Goal: Obtain resource: Download file/media

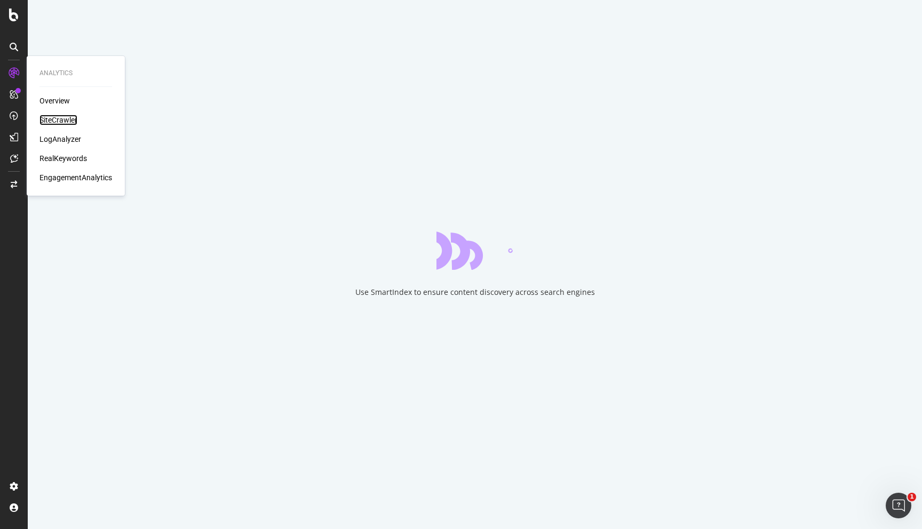
click at [57, 116] on div "SiteCrawler" at bounding box center [58, 120] width 38 height 11
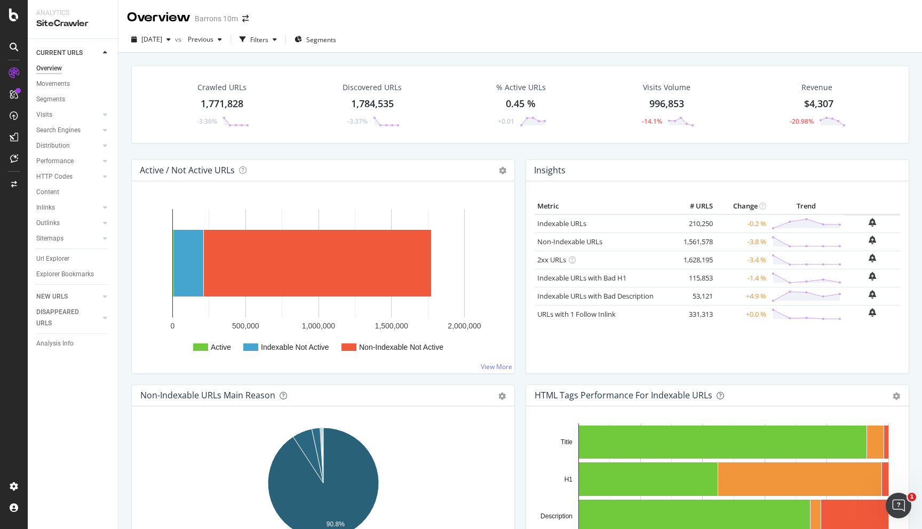
click at [235, 18] on div "Barrons 10m" at bounding box center [216, 18] width 43 height 11
click at [242, 19] on icon "arrow-right-arrow-left" at bounding box center [245, 18] width 6 height 7
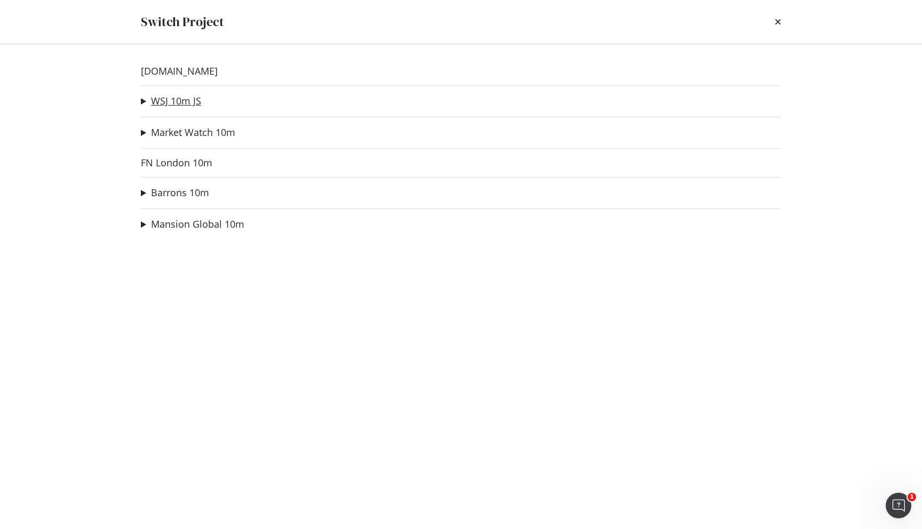
click at [162, 105] on link "WSJ 10m JS" at bounding box center [176, 100] width 50 height 11
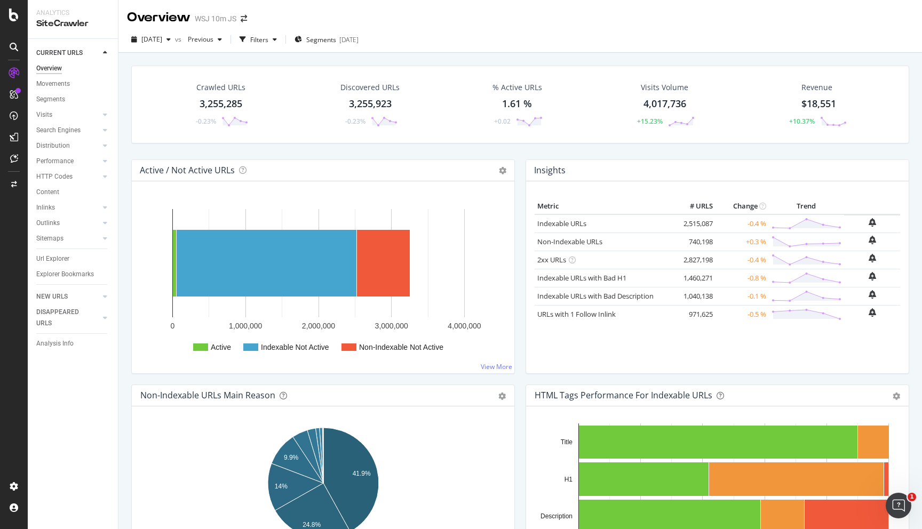
click at [212, 93] on div "Crawled URLs 3,255,285 -0.23%" at bounding box center [221, 104] width 76 height 55
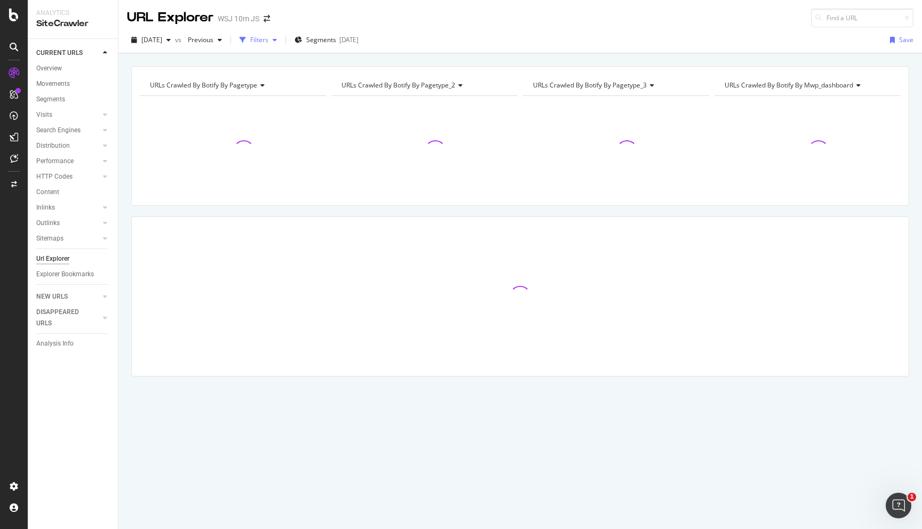
click at [268, 42] on div "Filters" at bounding box center [259, 39] width 18 height 9
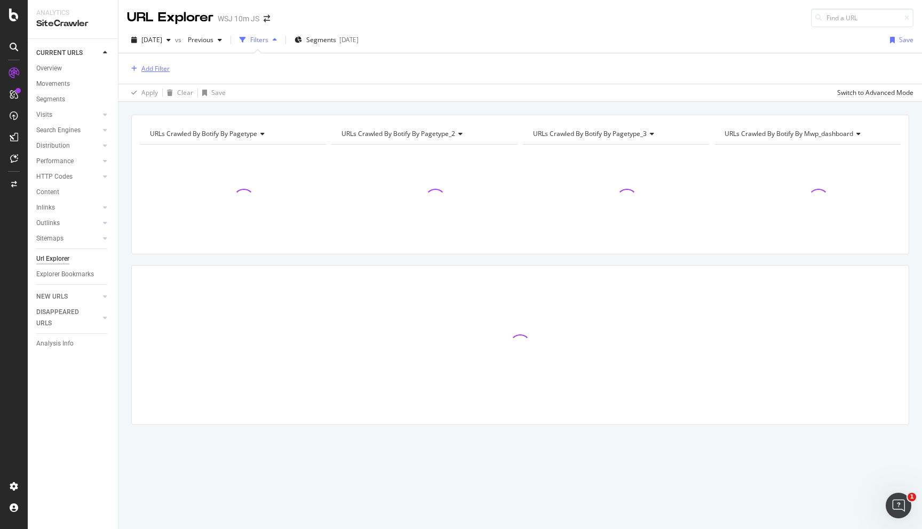
click at [154, 74] on button "Add Filter" at bounding box center [148, 68] width 43 height 13
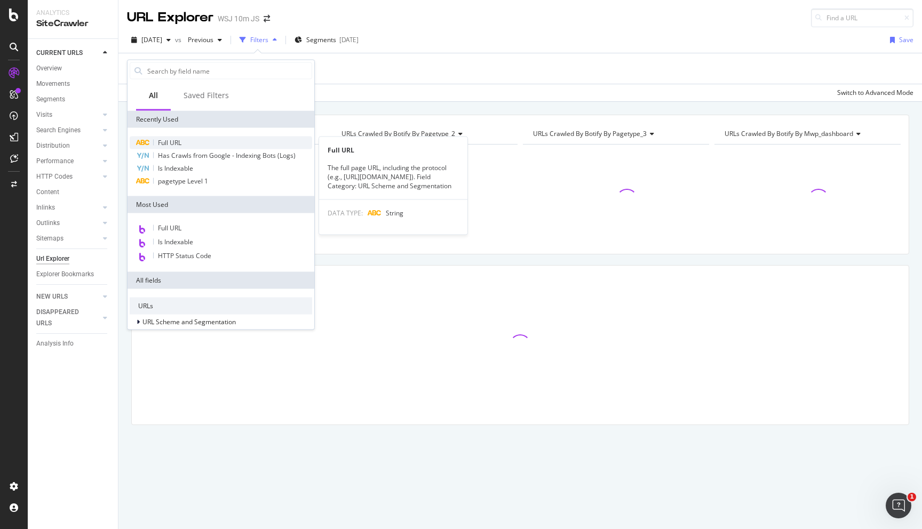
click at [186, 139] on div "Full URL" at bounding box center [221, 143] width 182 height 13
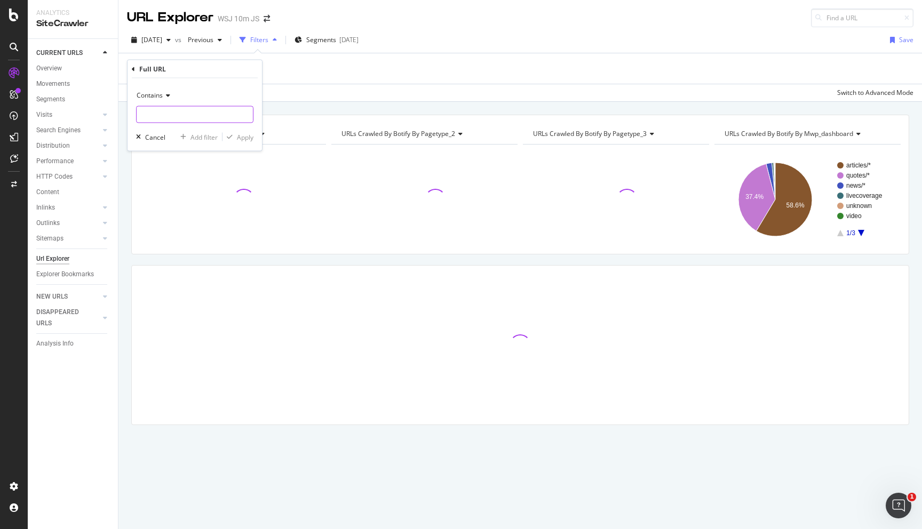
click at [164, 110] on input "text" at bounding box center [195, 114] width 116 height 17
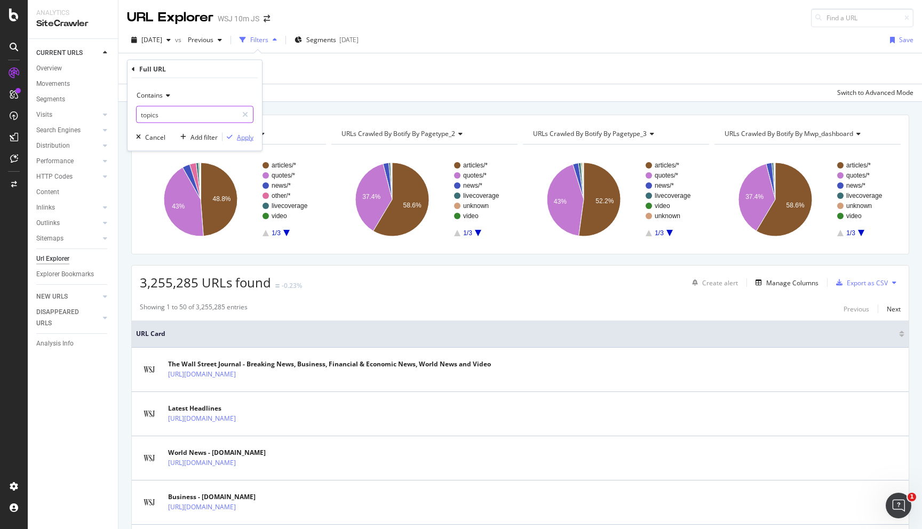
type input "topics"
click at [238, 136] on div "Apply" at bounding box center [245, 136] width 17 height 9
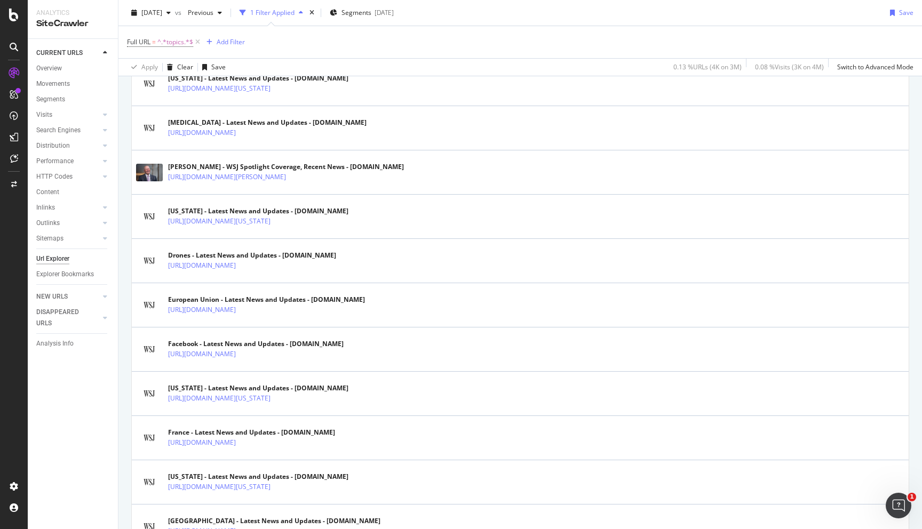
scroll to position [2081, 0]
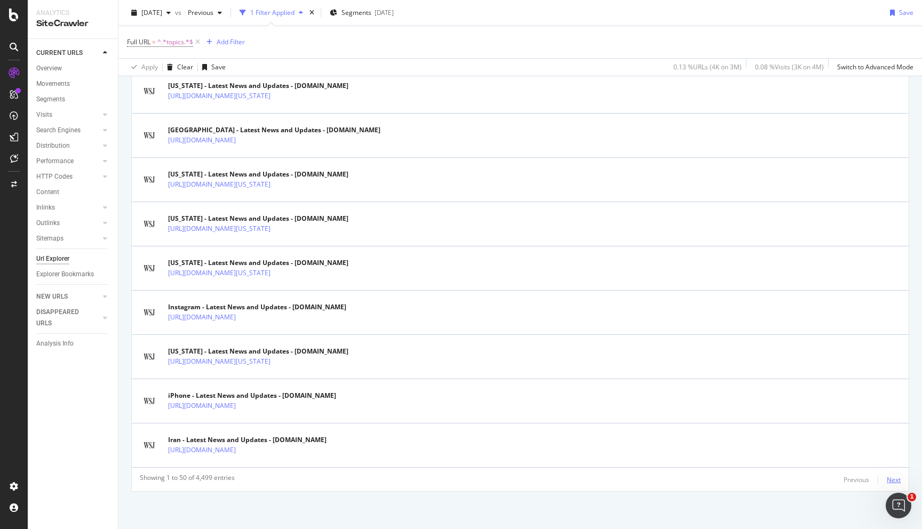
click at [887, 479] on div "Next" at bounding box center [894, 479] width 14 height 9
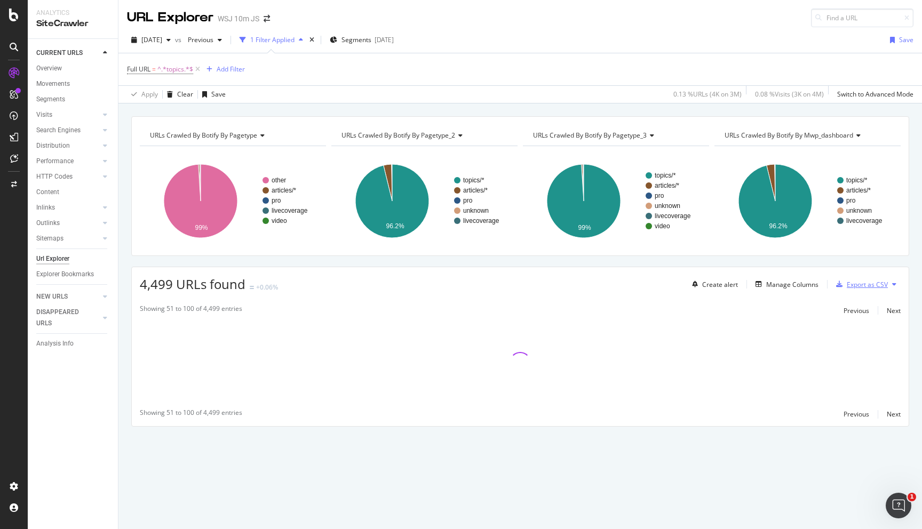
click at [869, 286] on div "Export as CSV" at bounding box center [867, 284] width 41 height 9
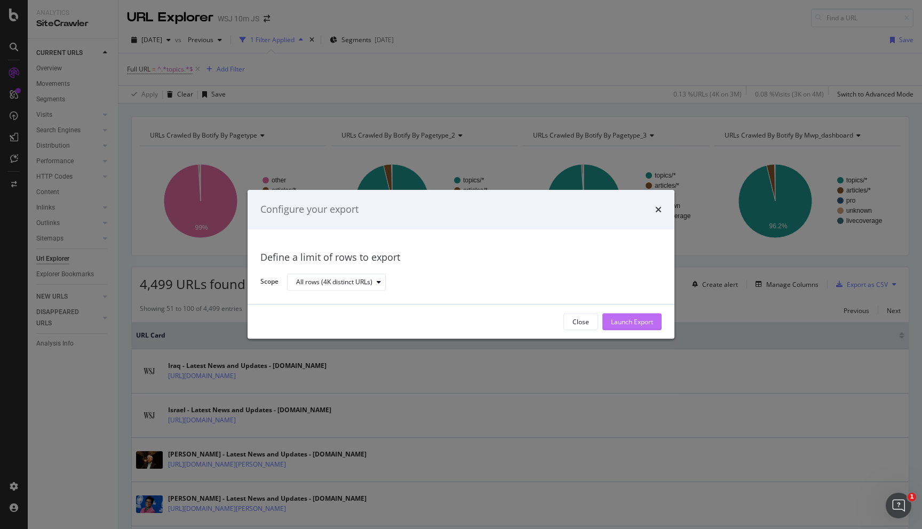
click at [651, 324] on div "Launch Export" at bounding box center [632, 321] width 42 height 9
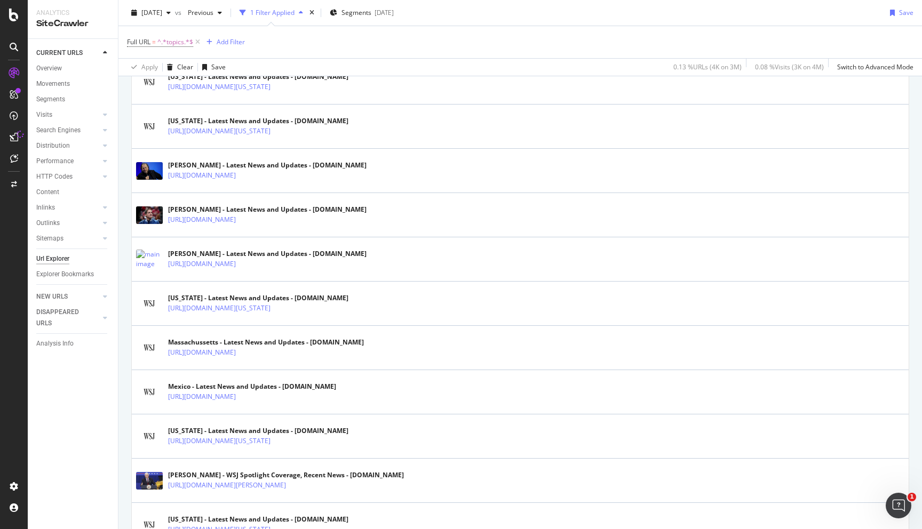
scroll to position [1042, 0]
